Goal: Check status: Check status

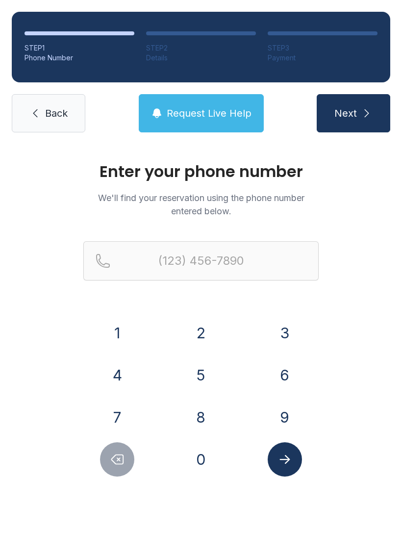
click at [122, 422] on button "7" at bounding box center [117, 417] width 34 height 34
click at [203, 462] on button "0" at bounding box center [201, 459] width 34 height 34
click at [286, 379] on button "6" at bounding box center [285, 375] width 34 height 34
click at [295, 361] on button "6" at bounding box center [285, 375] width 34 height 34
click at [289, 330] on button "3" at bounding box center [285, 333] width 34 height 34
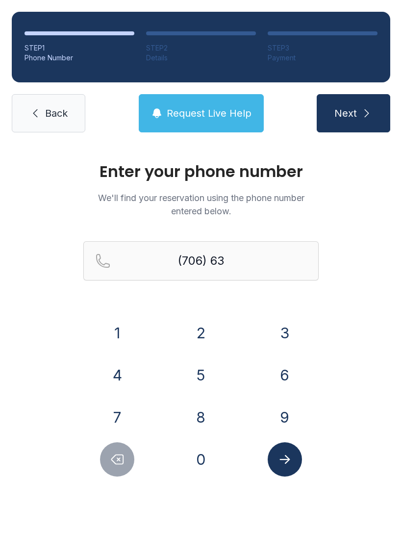
click at [123, 468] on button "Delete number" at bounding box center [117, 459] width 34 height 34
click at [119, 465] on icon "Delete number" at bounding box center [117, 459] width 15 height 15
click at [291, 331] on button "3" at bounding box center [285, 333] width 34 height 34
click at [288, 416] on button "9" at bounding box center [285, 417] width 34 height 34
click at [287, 415] on button "9" at bounding box center [285, 417] width 34 height 34
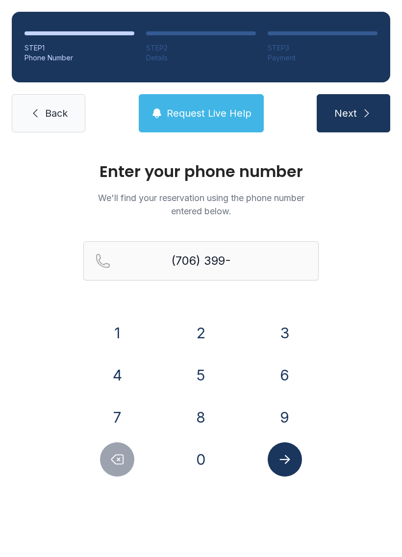
click at [201, 422] on button "8" at bounding box center [201, 417] width 34 height 34
click at [207, 373] on button "5" at bounding box center [201, 375] width 34 height 34
click at [114, 340] on button "1" at bounding box center [117, 333] width 34 height 34
click at [292, 418] on button "9" at bounding box center [285, 417] width 34 height 34
click at [354, 115] on span "Next" at bounding box center [345, 113] width 23 height 14
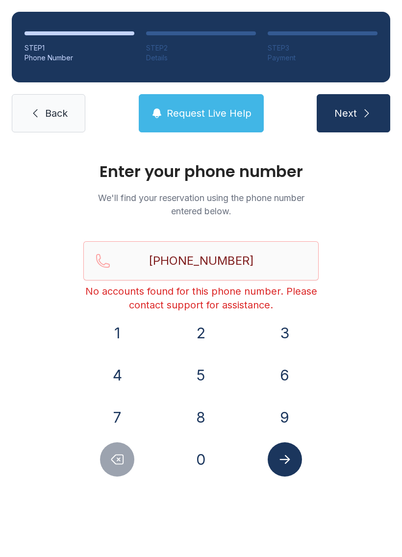
click at [352, 112] on span "Next" at bounding box center [345, 113] width 23 height 14
click at [243, 273] on input "[PHONE_NUMBER]" at bounding box center [200, 260] width 235 height 39
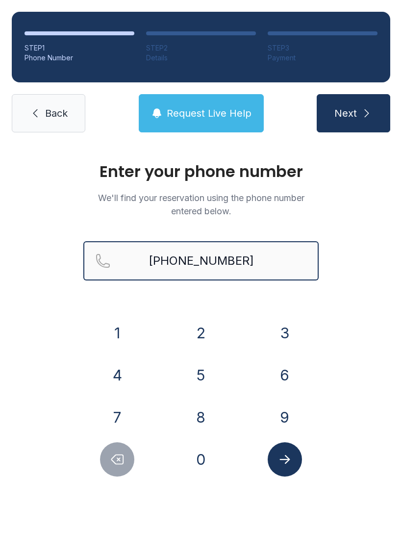
type input "[PHONE_NUMBER]"
click at [351, 129] on button "Next" at bounding box center [354, 113] width 74 height 38
